Goal: Obtain resource: Download file/media

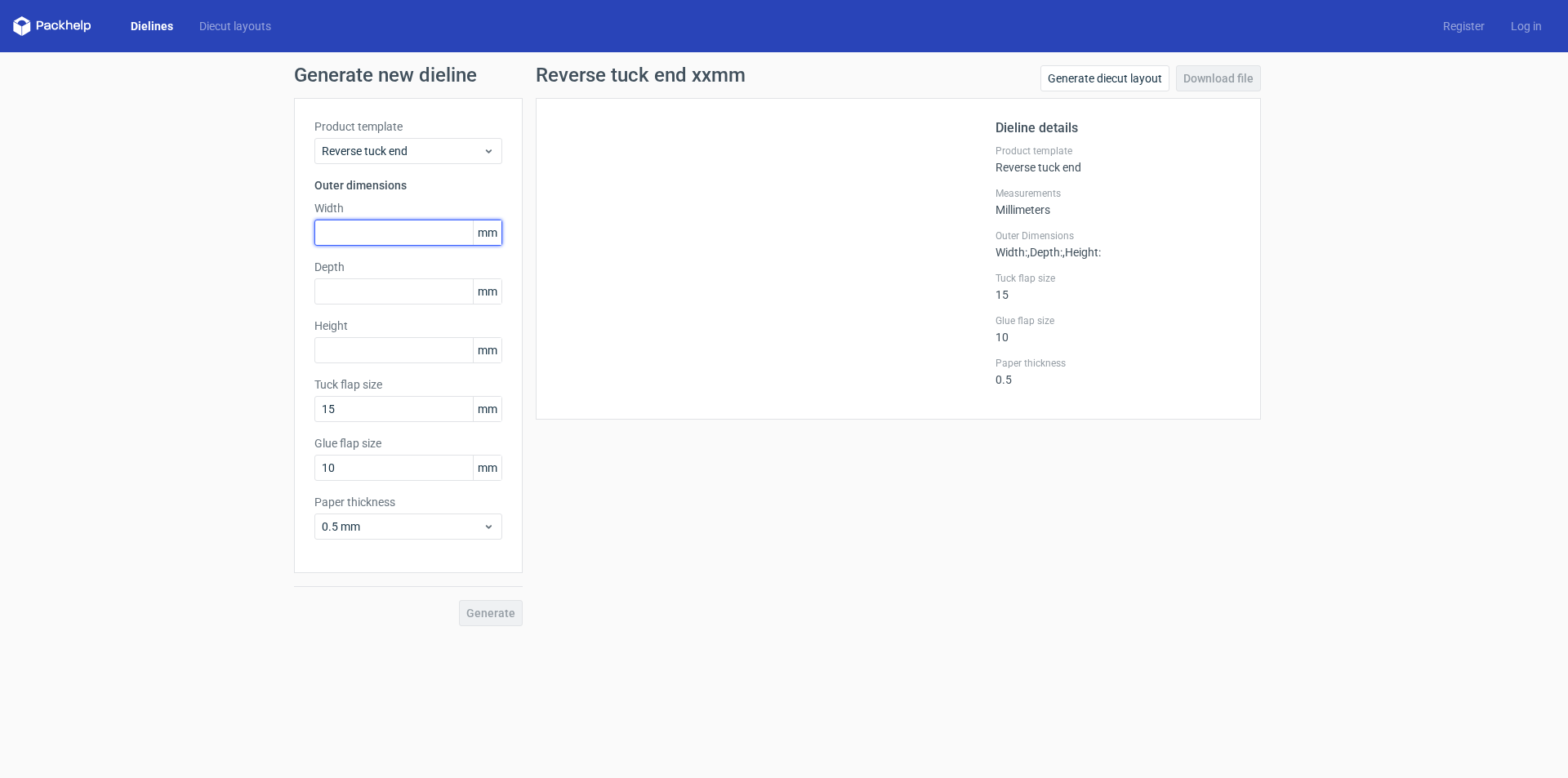
click at [366, 233] on input "text" at bounding box center [408, 232] width 188 height 26
type input "51"
type input "102"
click at [459, 600] on button "Generate" at bounding box center [490, 613] width 63 height 26
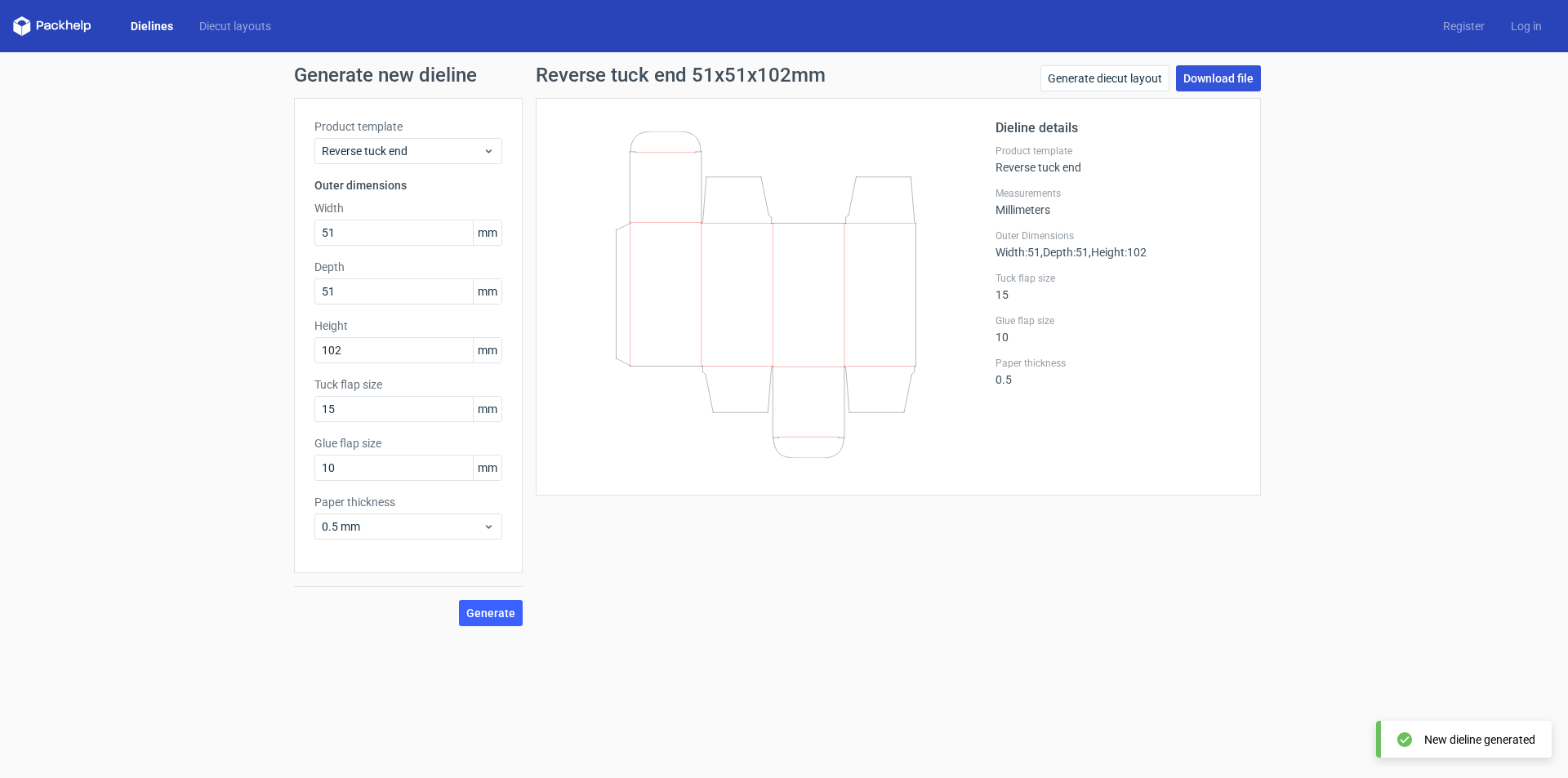
click at [1205, 82] on link "Download file" at bounding box center [1218, 78] width 85 height 26
